Goal: Task Accomplishment & Management: Complete application form

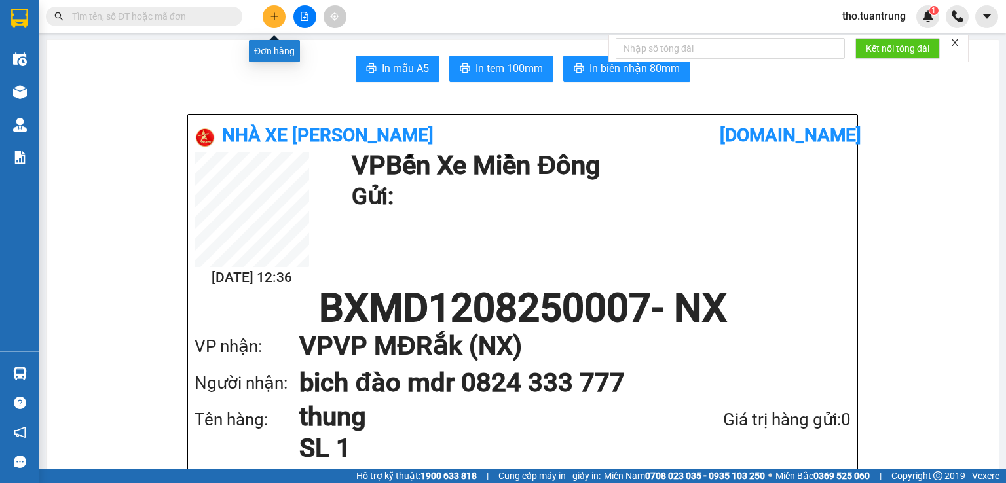
click at [271, 9] on button at bounding box center [274, 16] width 23 height 23
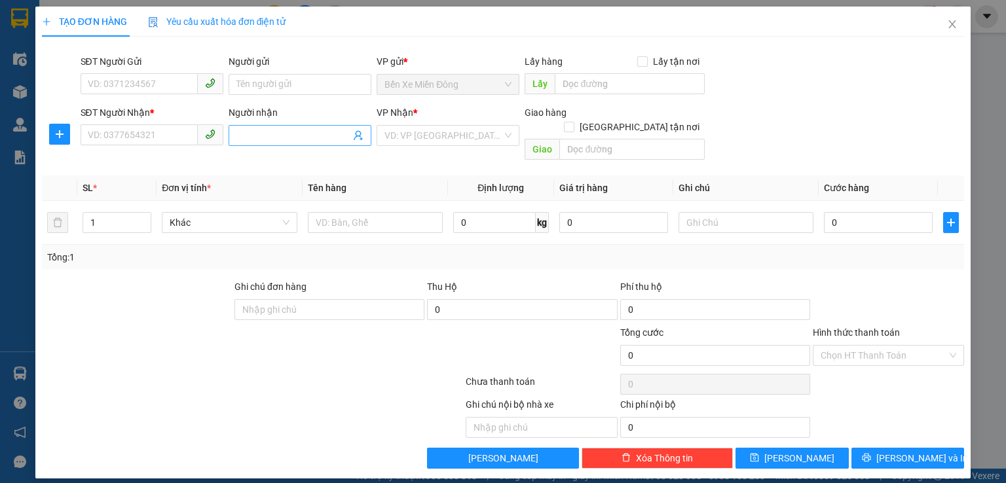
click at [261, 141] on input "Người nhận" at bounding box center [294, 135] width 114 height 14
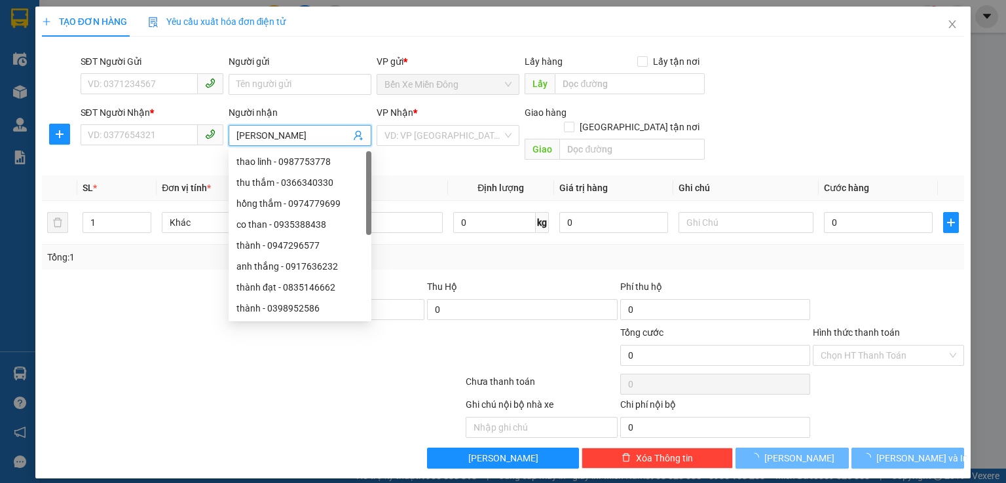
type input "[PERSON_NAME]"
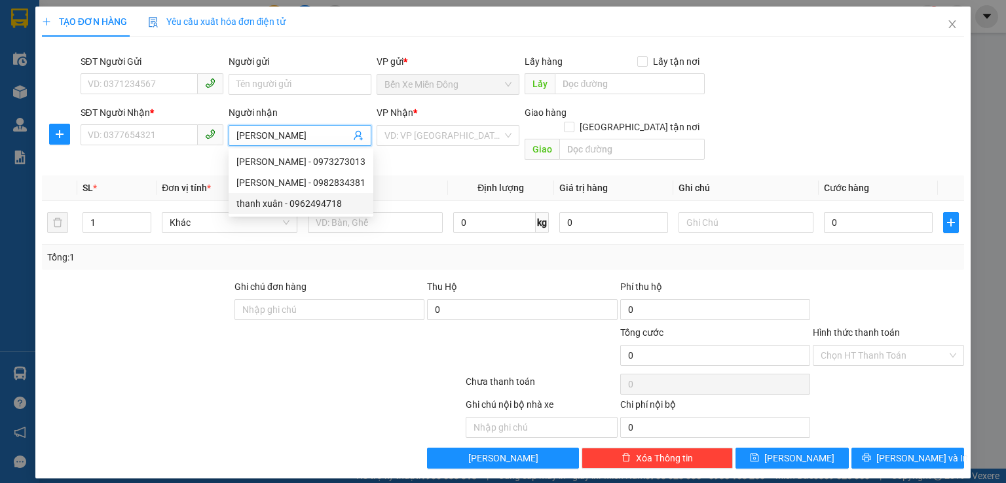
click at [289, 208] on div "thanh xuân - 0962494718" at bounding box center [301, 204] width 129 height 14
type input "0962494718"
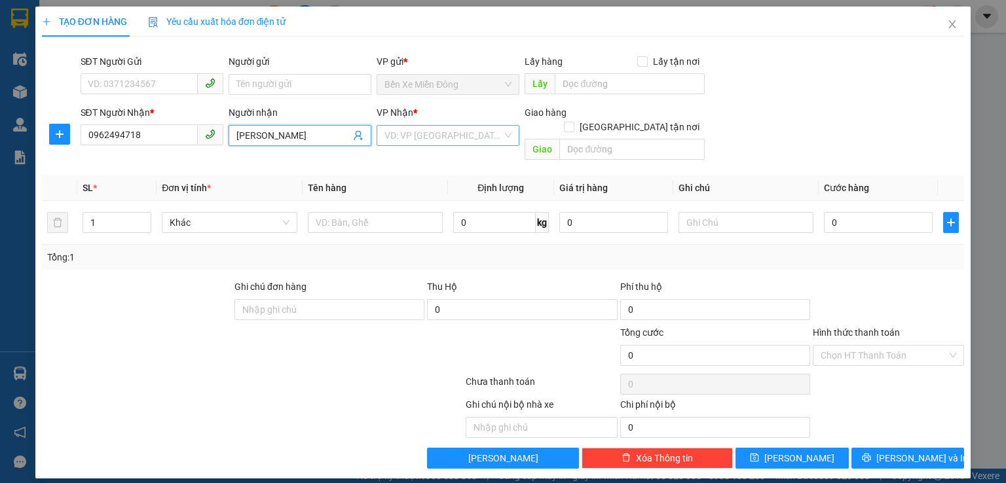
type input "[PERSON_NAME]"
click at [459, 136] on input "search" at bounding box center [444, 136] width 118 height 20
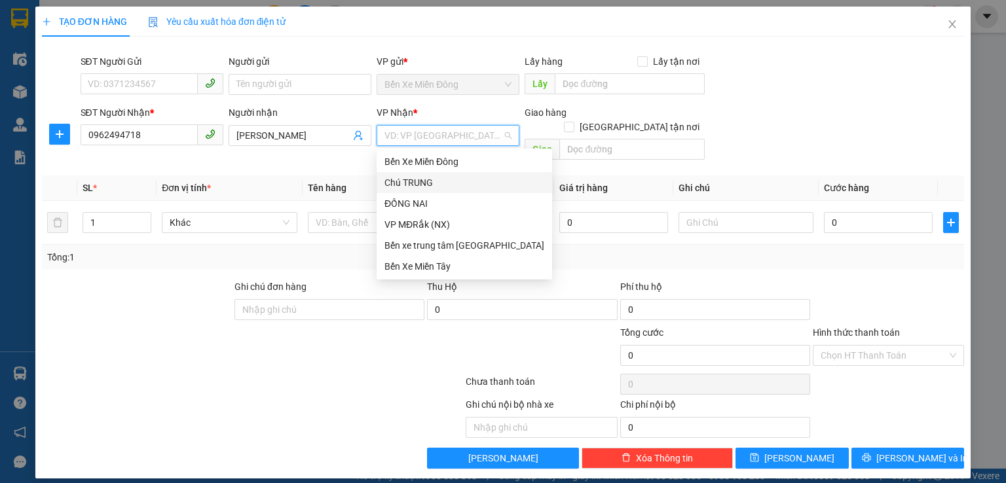
drag, startPoint x: 457, startPoint y: 187, endPoint x: 205, endPoint y: 157, distance: 253.3
click at [456, 187] on div "Chú TRUNG" at bounding box center [465, 183] width 160 height 14
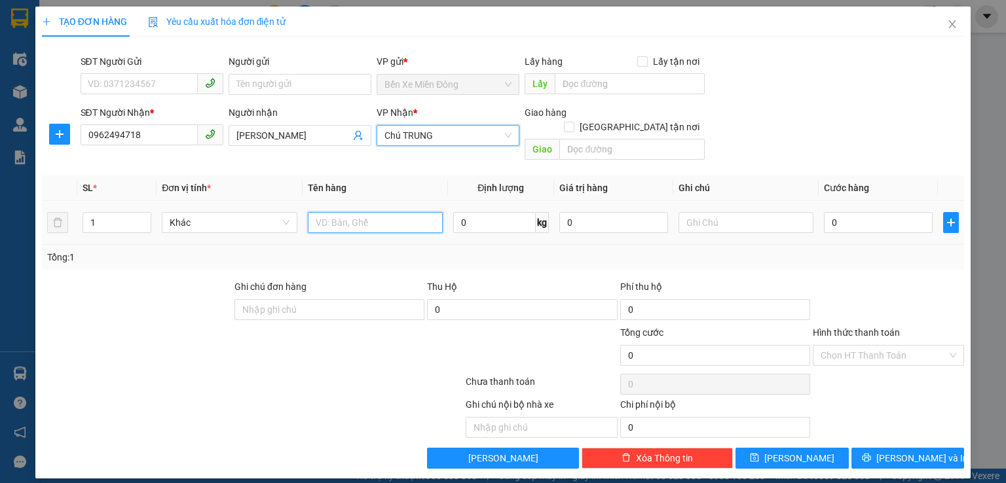
click at [345, 212] on input "text" at bounding box center [375, 222] width 135 height 21
type input "thung"
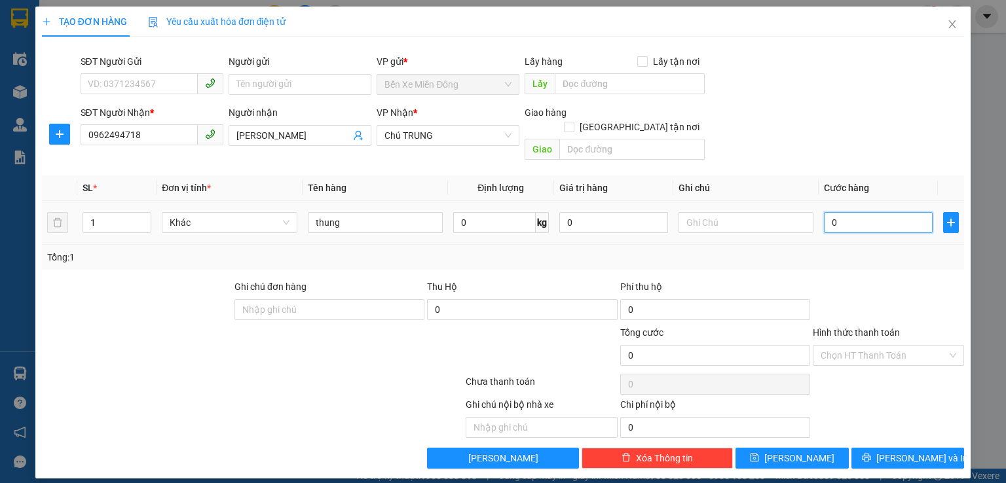
click at [842, 212] on input "0" at bounding box center [878, 222] width 109 height 21
type input "5"
type input "50"
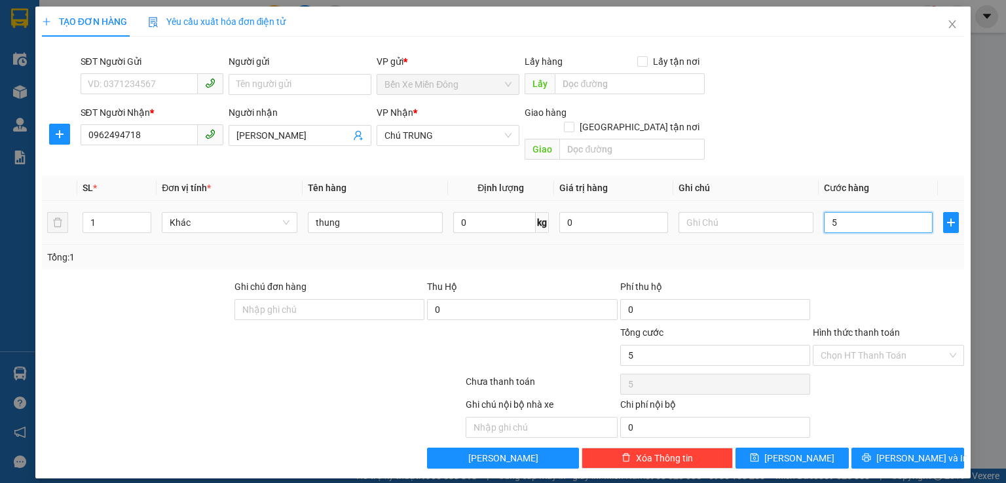
type input "50"
type input "500"
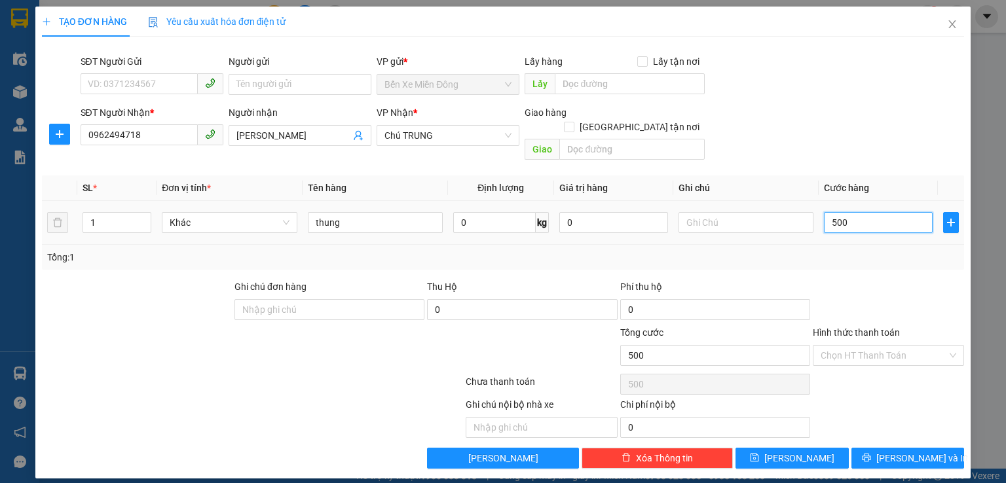
type input "5.000"
type input "50.000"
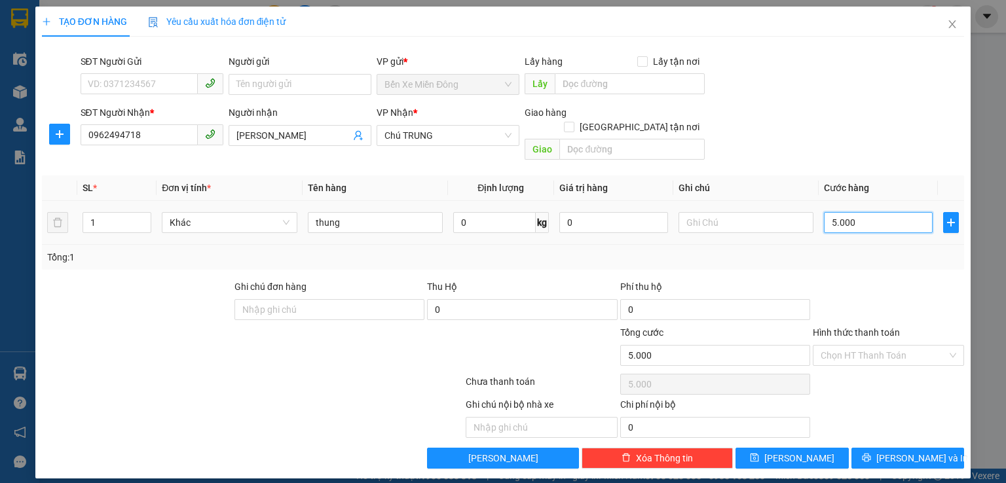
type input "50.000"
click at [891, 346] on input "Hình thức thanh toán" at bounding box center [884, 356] width 126 height 20
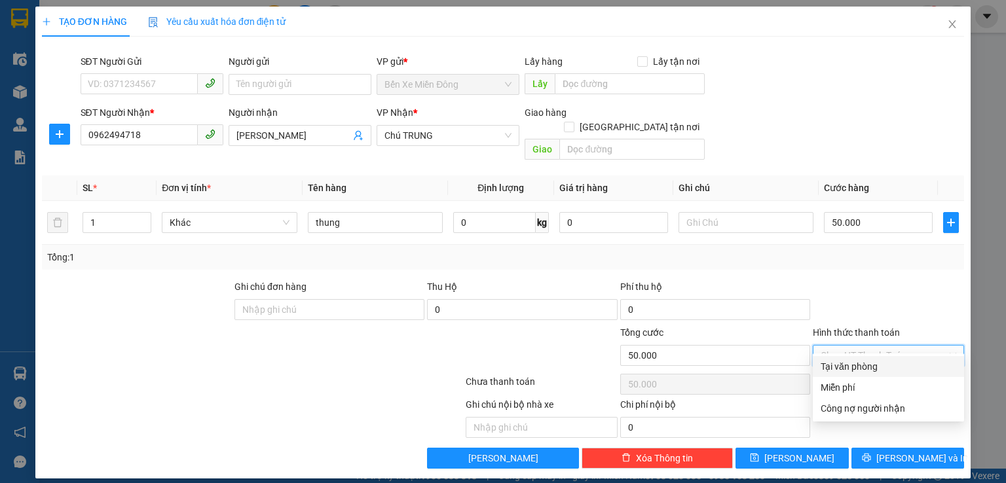
click at [912, 369] on div "Tại văn phòng" at bounding box center [889, 367] width 136 height 14
type input "0"
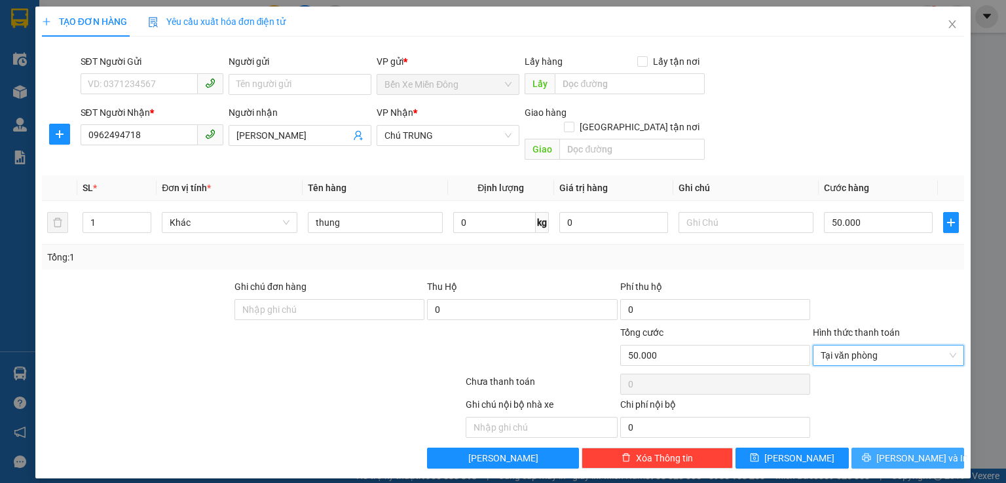
click at [931, 451] on span "[PERSON_NAME] và In" at bounding box center [923, 458] width 92 height 14
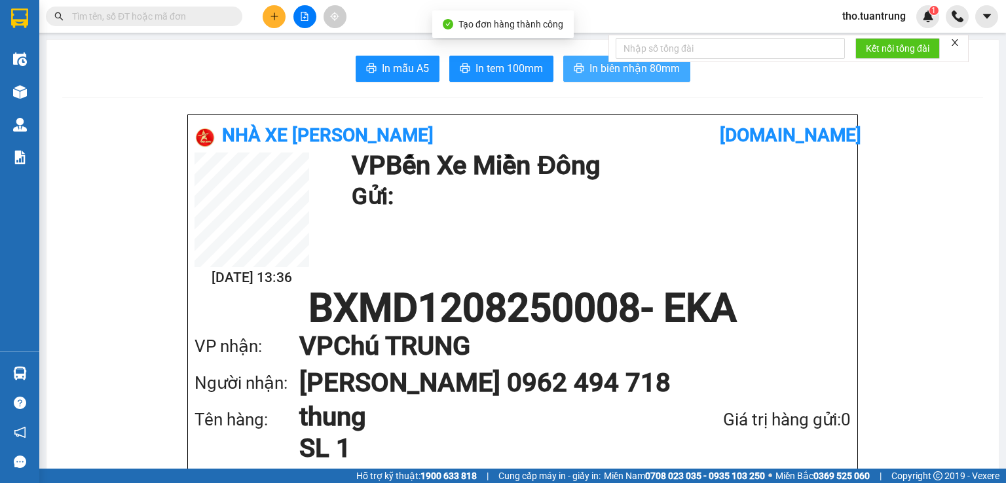
click at [590, 69] on span "In biên nhận 80mm" at bounding box center [635, 68] width 90 height 16
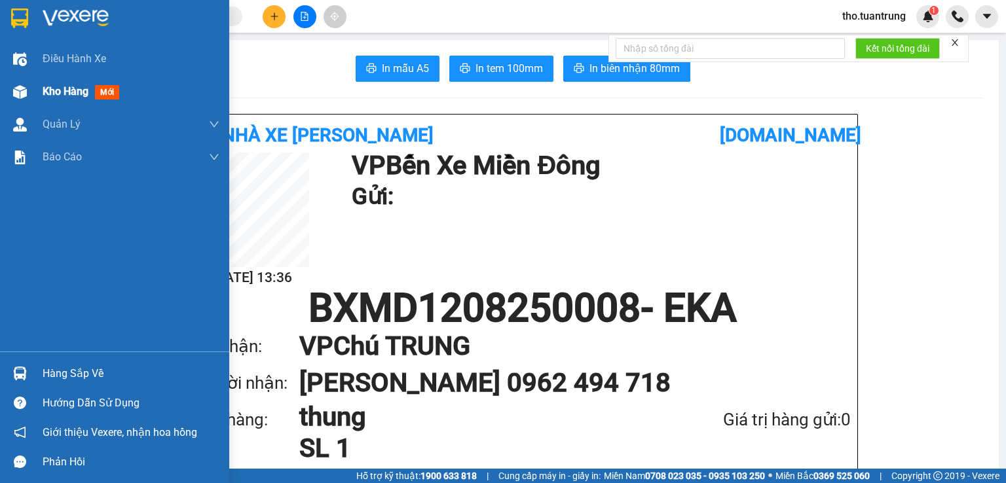
click at [45, 90] on span "Kho hàng" at bounding box center [66, 91] width 46 height 12
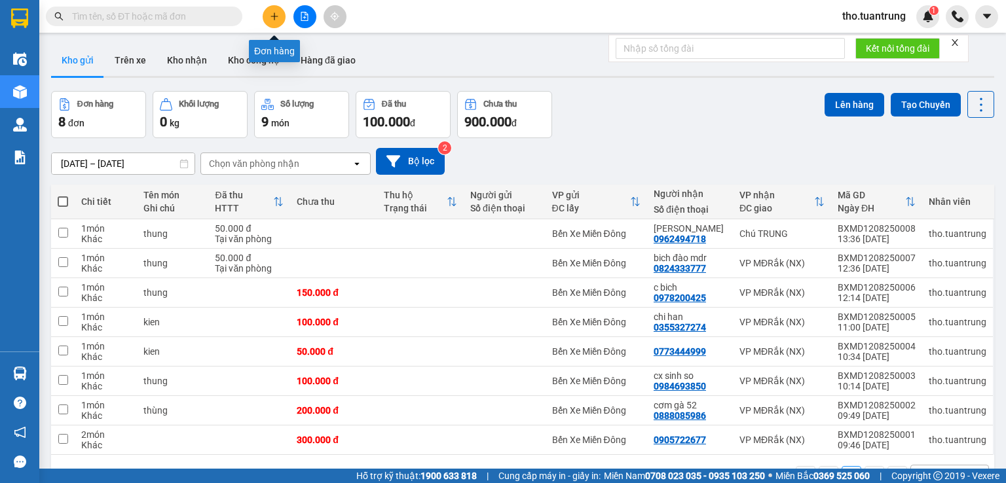
click at [269, 18] on button at bounding box center [274, 16] width 23 height 23
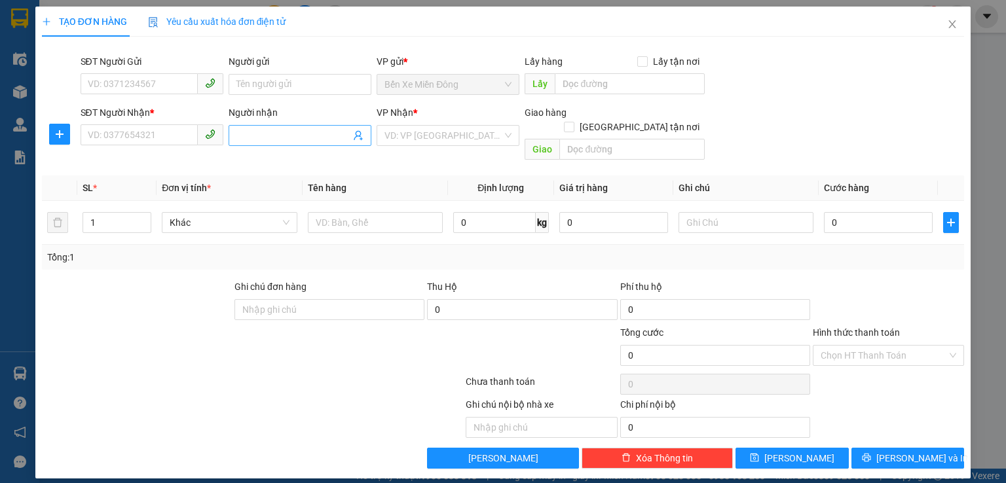
click at [271, 137] on input "Người nhận" at bounding box center [294, 135] width 114 height 14
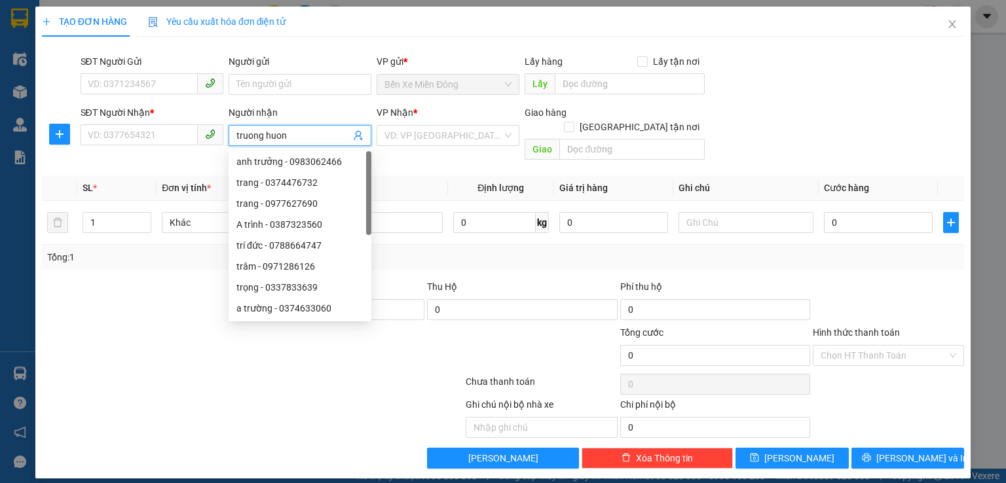
type input "truong huong"
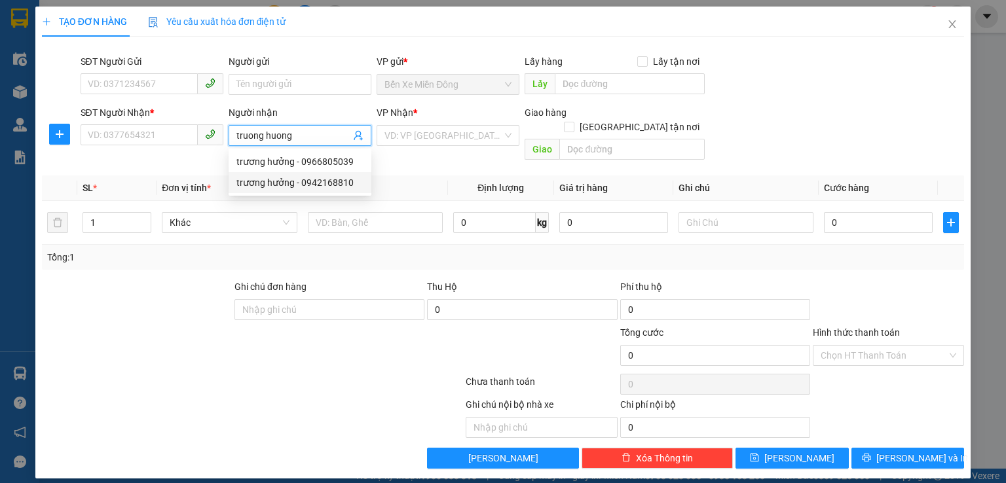
click at [294, 178] on div "trương hưởng - 0942168810" at bounding box center [300, 183] width 127 height 14
type input "0942168810"
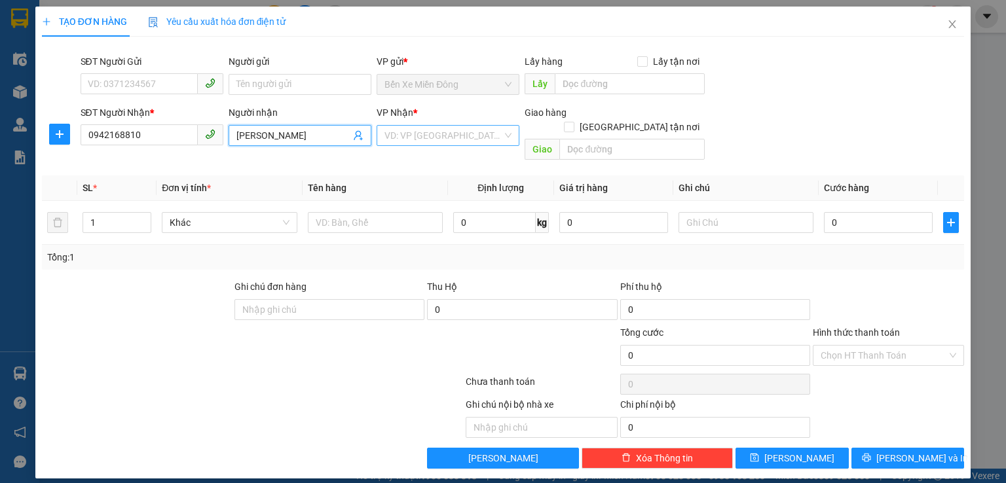
type input "[PERSON_NAME]"
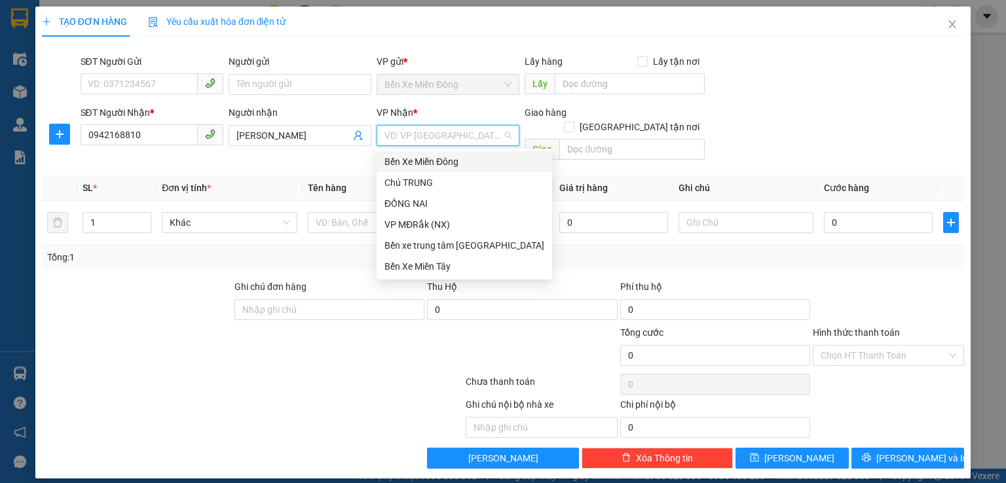
click at [435, 127] on input "search" at bounding box center [444, 136] width 118 height 20
click at [455, 182] on div "Chú TRUNG" at bounding box center [465, 183] width 160 height 14
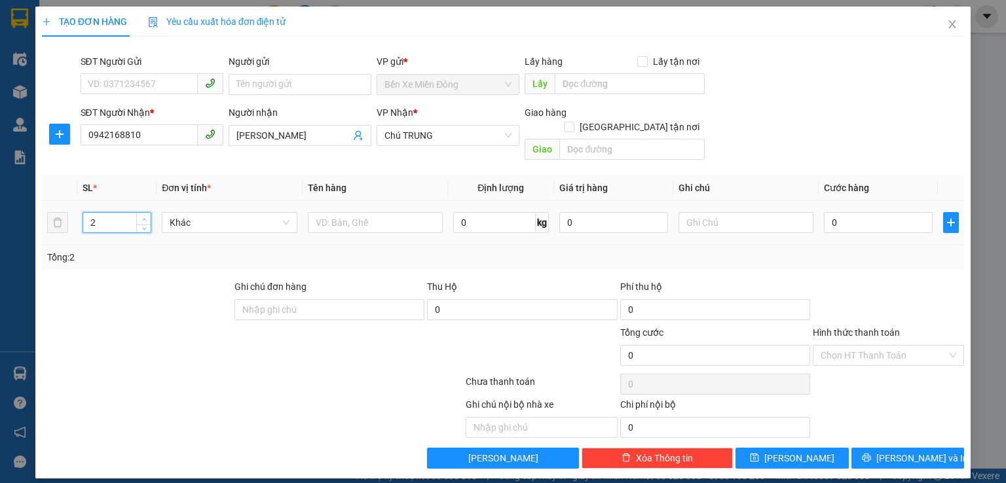
click at [140, 216] on span "up" at bounding box center [144, 220] width 8 height 8
type input "3"
click at [140, 216] on span "up" at bounding box center [144, 220] width 8 height 8
click at [377, 212] on input "text" at bounding box center [375, 222] width 135 height 21
type input "thung"
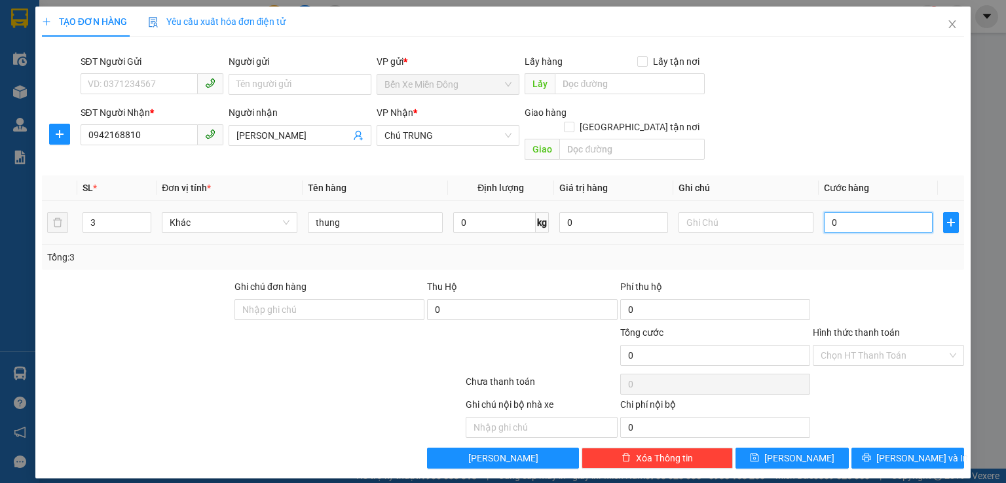
click at [844, 212] on input "0" at bounding box center [878, 222] width 109 height 21
type input "1"
type input "18"
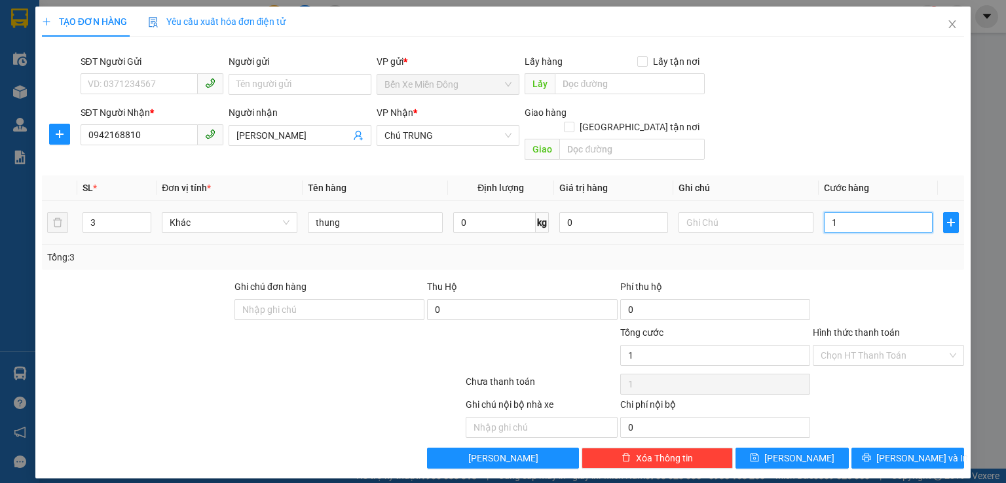
type input "18"
type input "180"
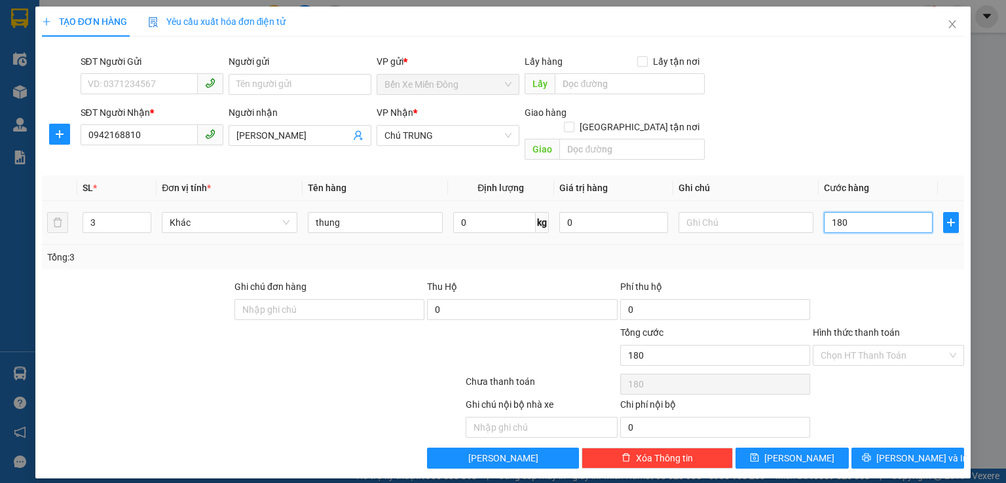
type input "1.800"
type input "18.000"
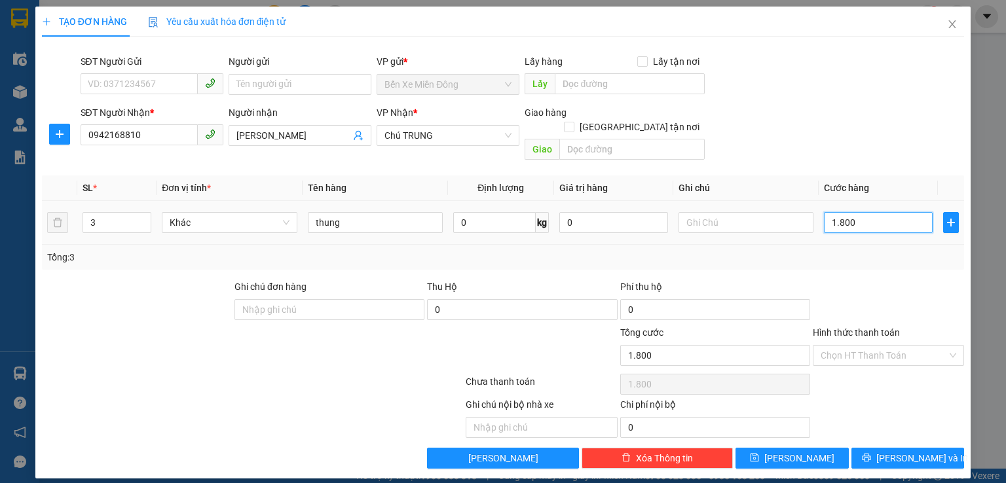
type input "18.000"
type input "180.000"
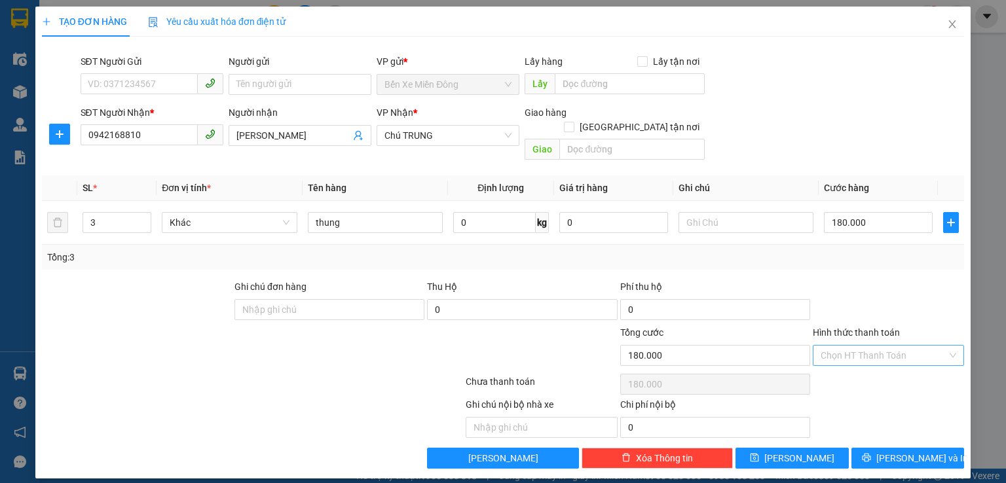
click at [900, 346] on input "Hình thức thanh toán" at bounding box center [884, 356] width 126 height 20
click at [883, 368] on div "Tại văn phòng" at bounding box center [889, 367] width 136 height 14
type input "0"
click at [914, 451] on span "[PERSON_NAME] và In" at bounding box center [923, 458] width 92 height 14
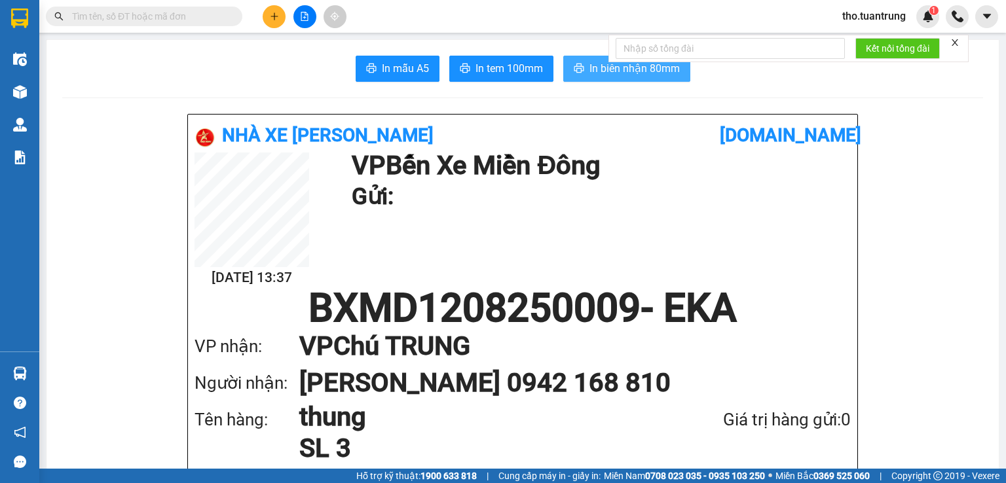
click at [669, 69] on span "In biên nhận 80mm" at bounding box center [635, 68] width 90 height 16
